Goal: Task Accomplishment & Management: Manage account settings

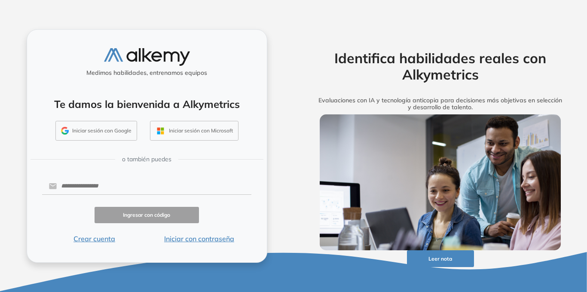
click at [219, 237] on button "Iniciar con contraseña" at bounding box center [199, 238] width 105 height 10
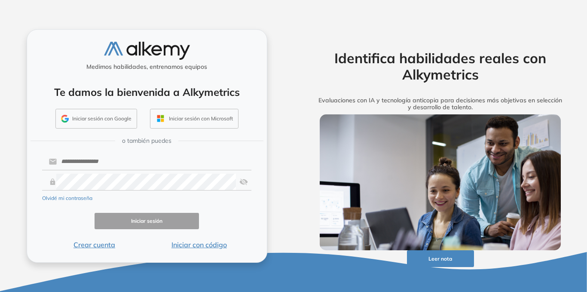
click at [54, 71] on div "Medimos habilidades, entrenamos equipos" at bounding box center [147, 58] width 233 height 32
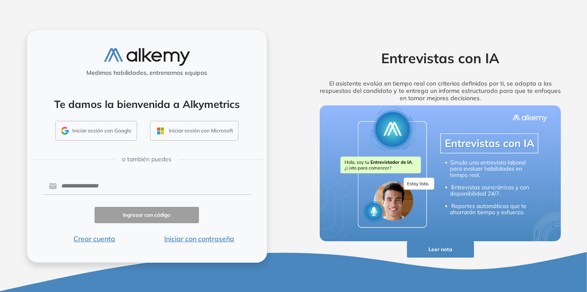
click at [189, 239] on form "Ingresar con código Crear cuenta Iniciar con contraseña" at bounding box center [147, 210] width 210 height 68
click at [189, 239] on button "Iniciar con contraseña" at bounding box center [199, 238] width 105 height 10
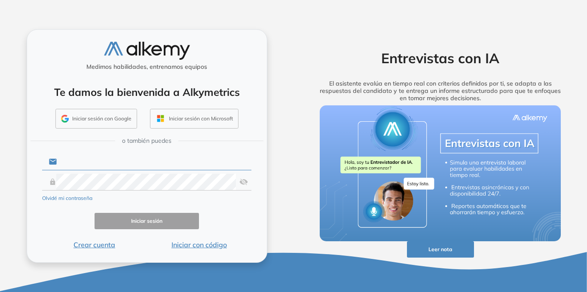
click at [190, 162] on input "text" at bounding box center [154, 161] width 195 height 16
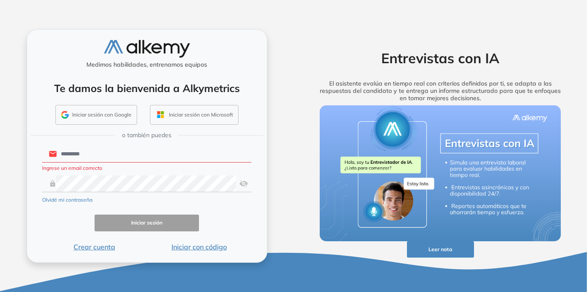
type input "*********"
